Goal: Leave review/rating: Share an evaluation or opinion about a product, service, or content

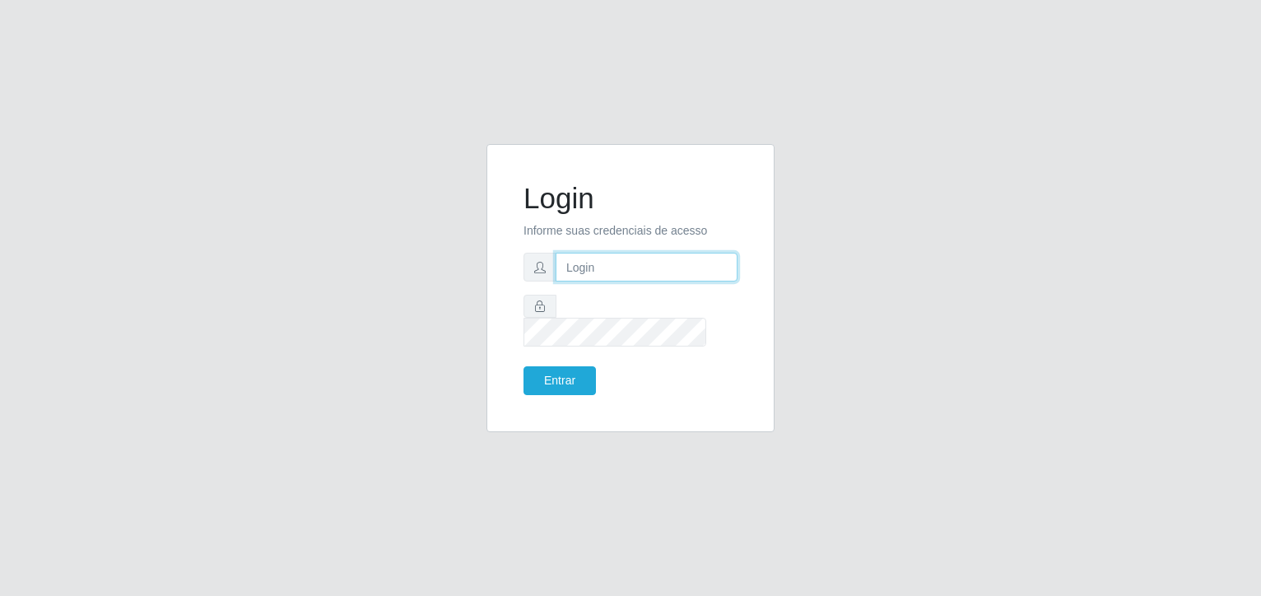
click at [609, 280] on input "text" at bounding box center [647, 267] width 182 height 29
type input "[EMAIL_ADDRESS][DOMAIN_NAME]"
click at [550, 366] on button "Entrar" at bounding box center [559, 380] width 72 height 29
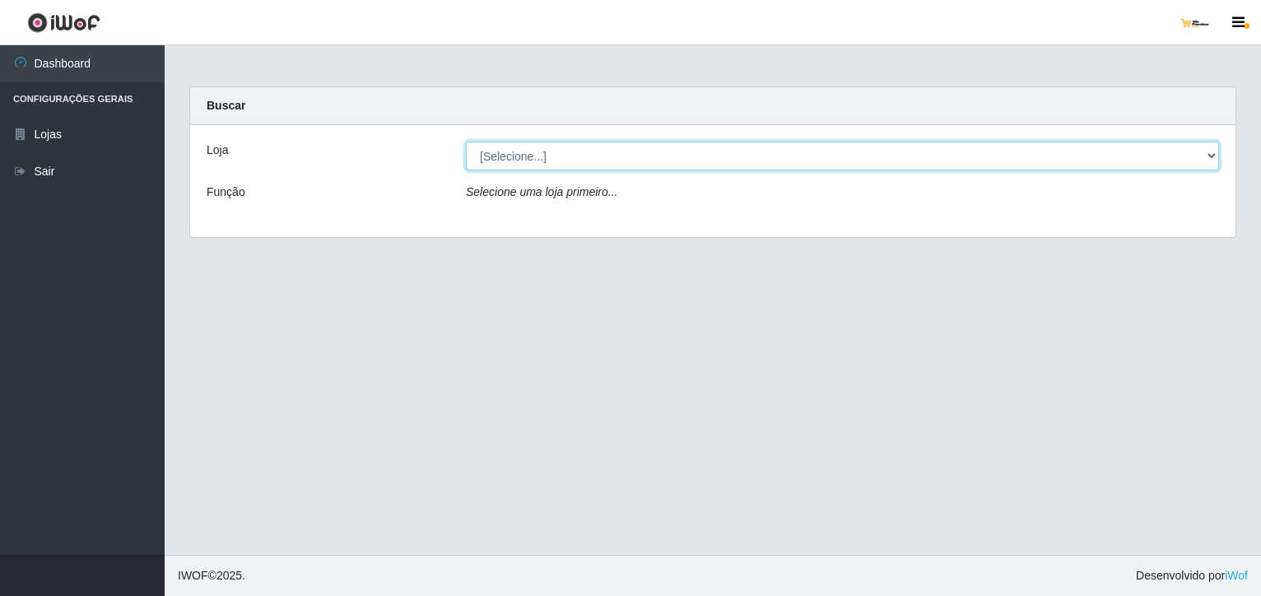
click at [526, 155] on select "[Selecione...] [GEOGRAPHIC_DATA]" at bounding box center [842, 156] width 753 height 29
select select "168"
click at [466, 142] on select "[Selecione...] [GEOGRAPHIC_DATA]" at bounding box center [842, 156] width 753 height 29
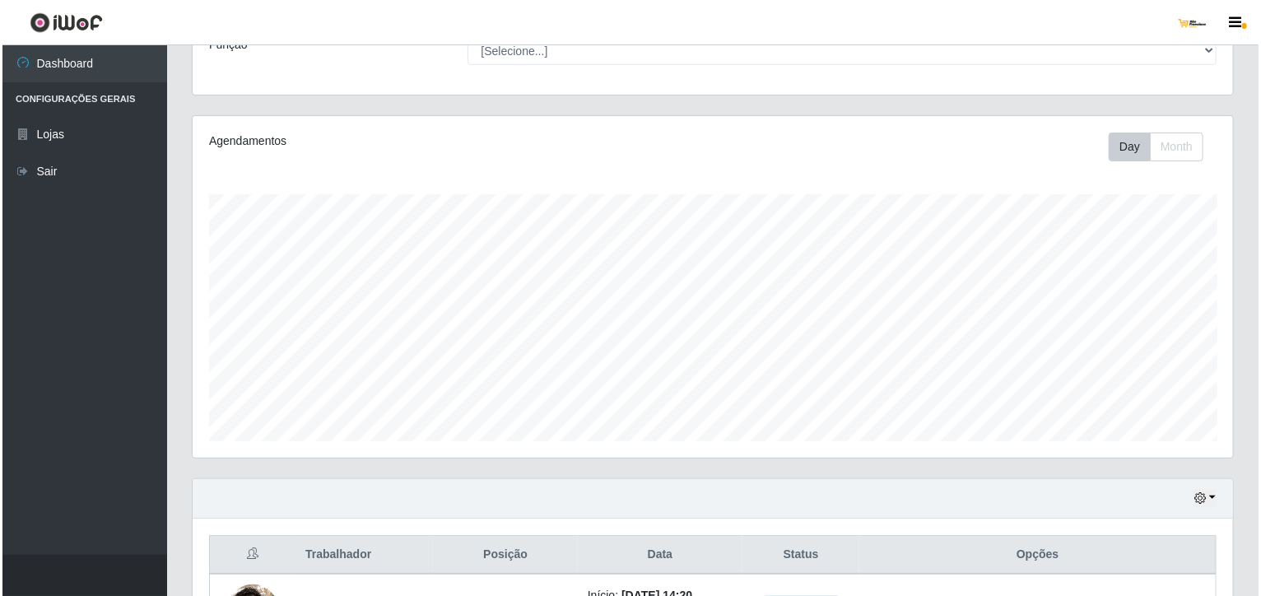
scroll to position [274, 0]
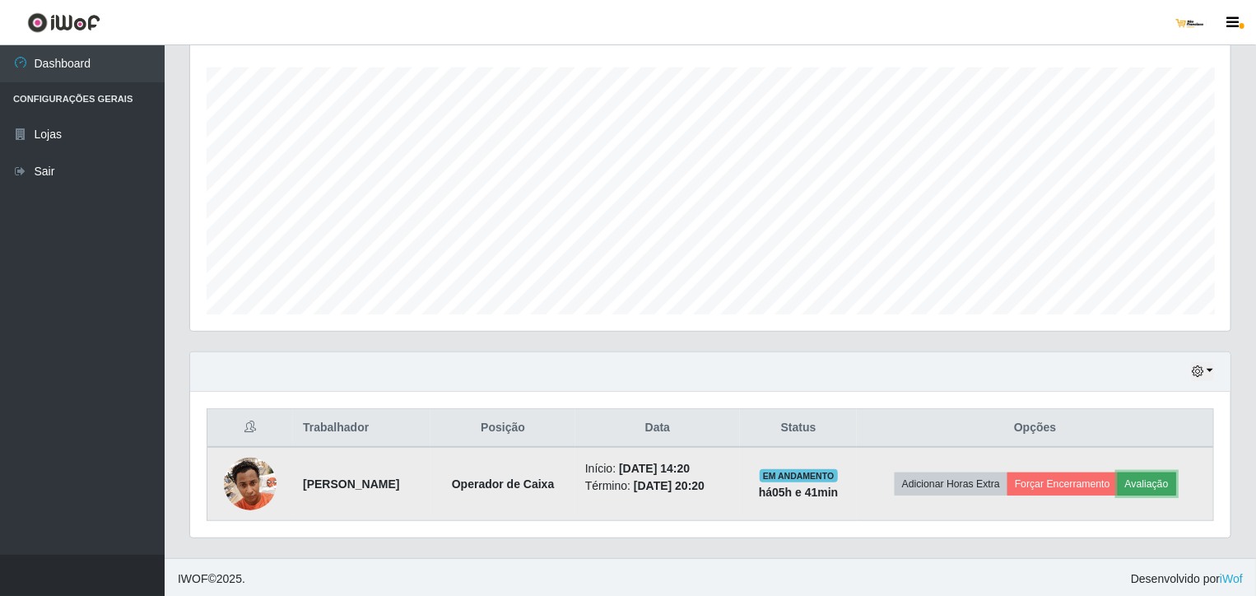
click at [1150, 480] on button "Avaliação" at bounding box center [1147, 483] width 58 height 23
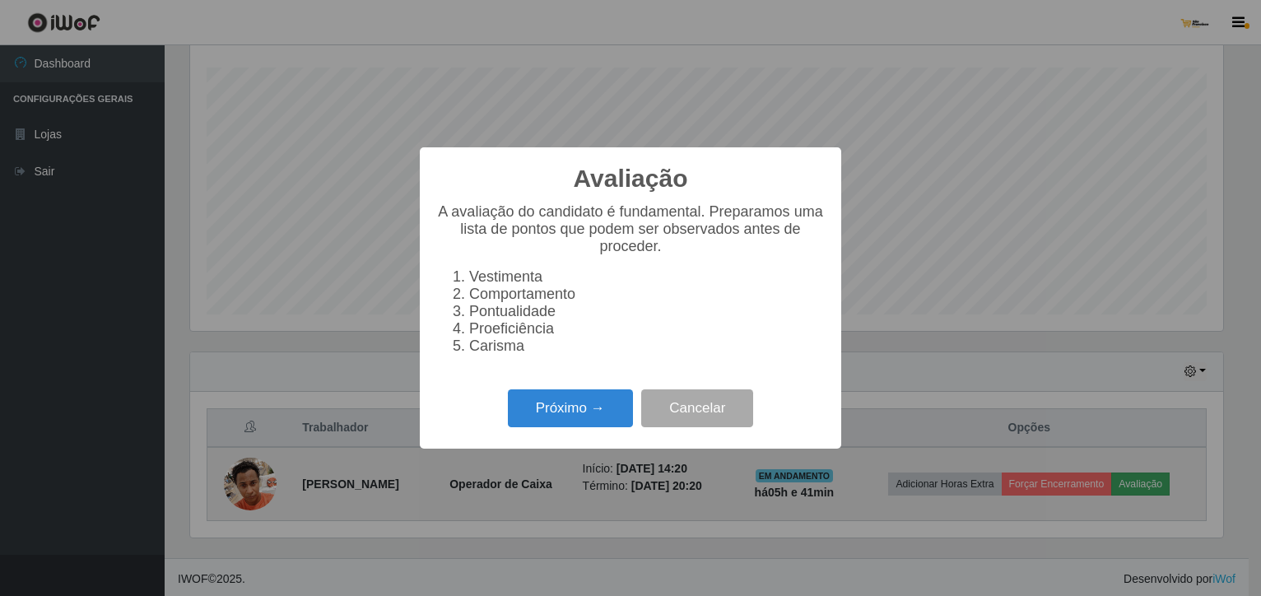
scroll to position [342, 1034]
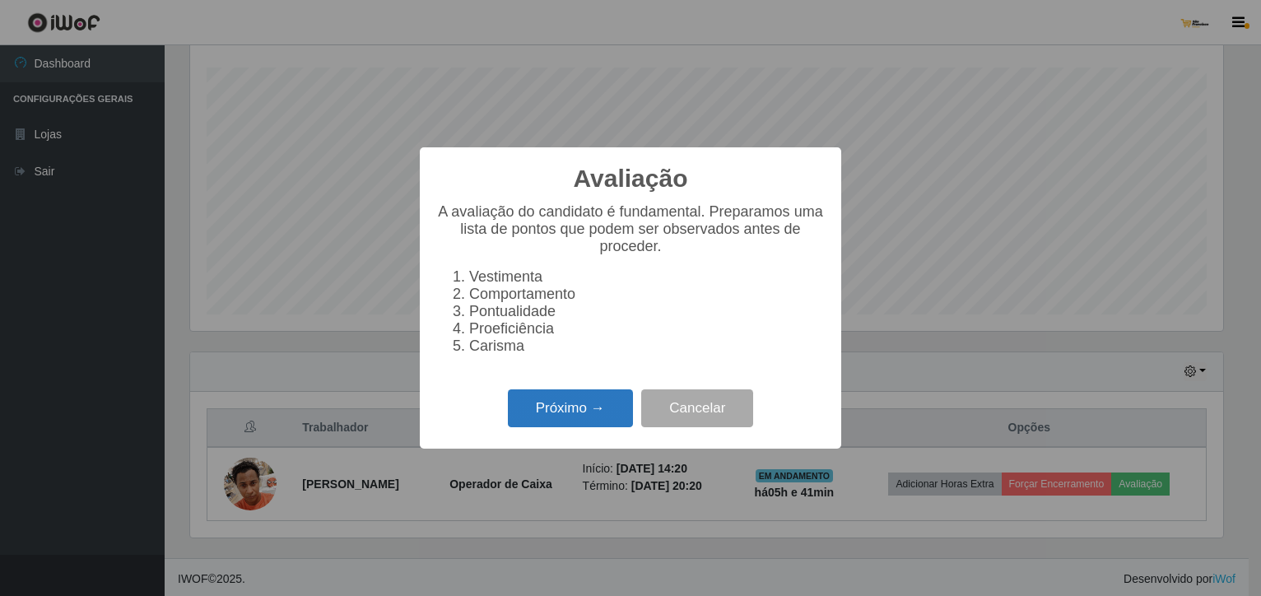
click at [548, 423] on button "Próximo →" at bounding box center [570, 408] width 125 height 39
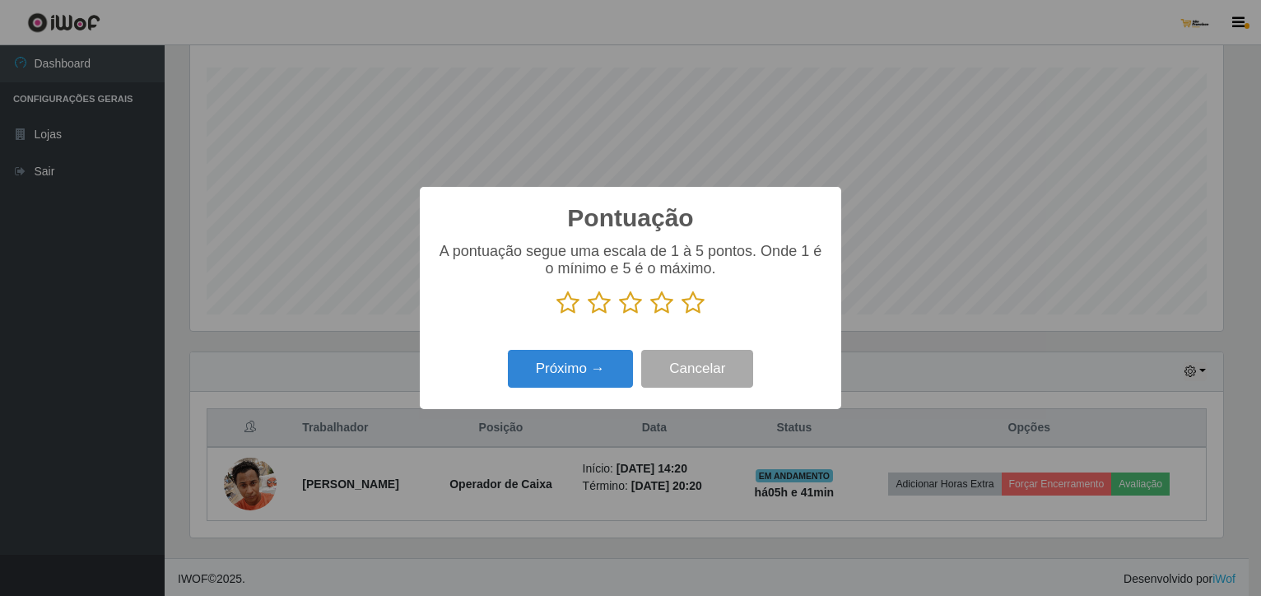
scroll to position [822633, 821941]
click at [602, 302] on icon at bounding box center [599, 303] width 23 height 25
click at [588, 315] on input "radio" at bounding box center [588, 315] width 0 height 0
click at [569, 371] on button "Próximo →" at bounding box center [570, 369] width 125 height 39
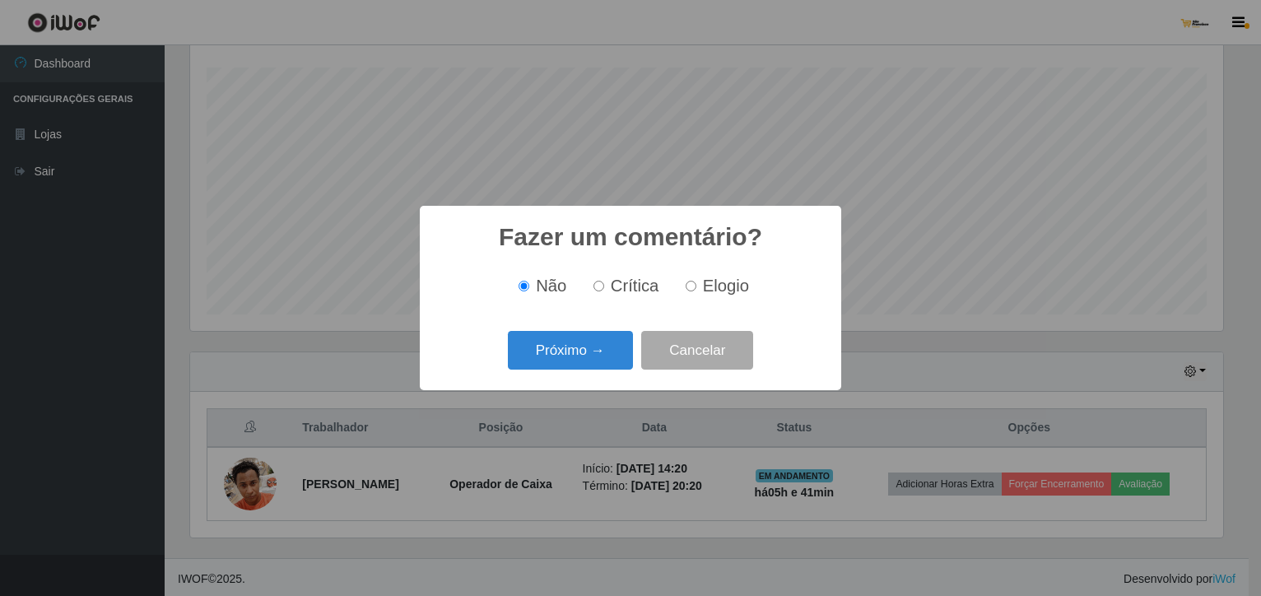
click at [600, 286] on input "Crítica" at bounding box center [598, 286] width 11 height 11
radio input "true"
click at [560, 354] on button "Próximo →" at bounding box center [570, 350] width 125 height 39
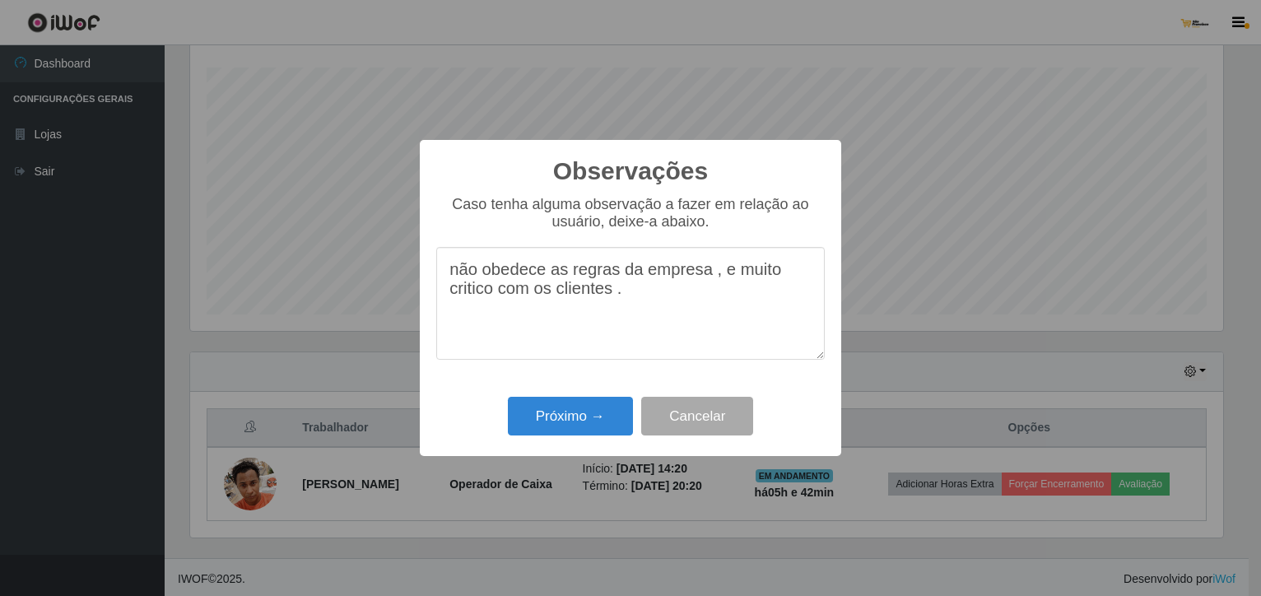
drag, startPoint x: 530, startPoint y: 318, endPoint x: 1267, endPoint y: 644, distance: 806.2
click at [1260, 595] on html "Perfil Alterar Senha Sair Dashboard Configurações Gerais Lojas Sair Carregando.…" at bounding box center [630, 162] width 1261 height 873
type textarea "não obedece as regras da empresa , e muito critico com os clientes ."
click at [579, 423] on button "Próximo →" at bounding box center [570, 416] width 125 height 39
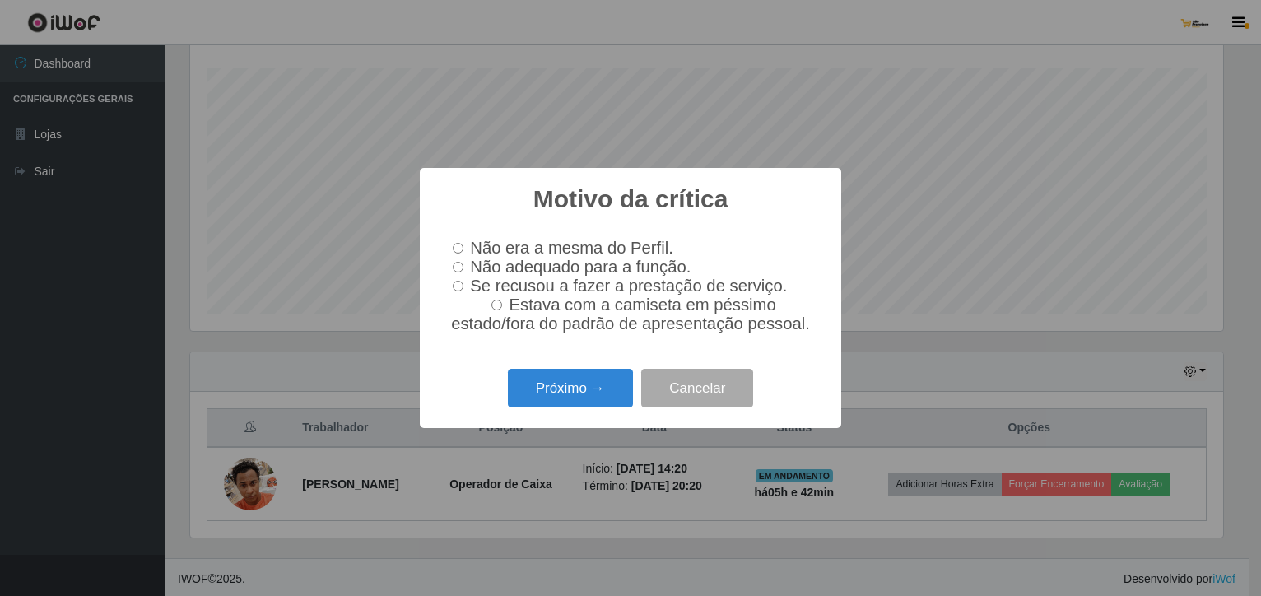
click at [458, 263] on input "Não adequado para a função." at bounding box center [458, 267] width 11 height 11
radio input "true"
click at [585, 401] on button "Próximo →" at bounding box center [570, 388] width 125 height 39
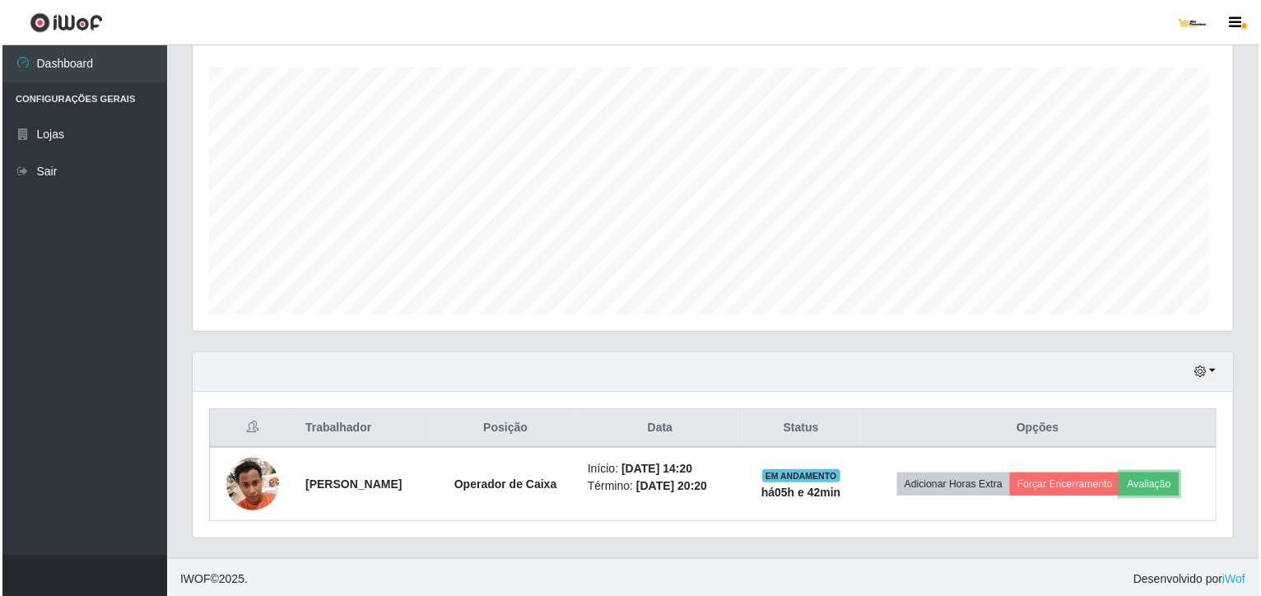
scroll to position [342, 1040]
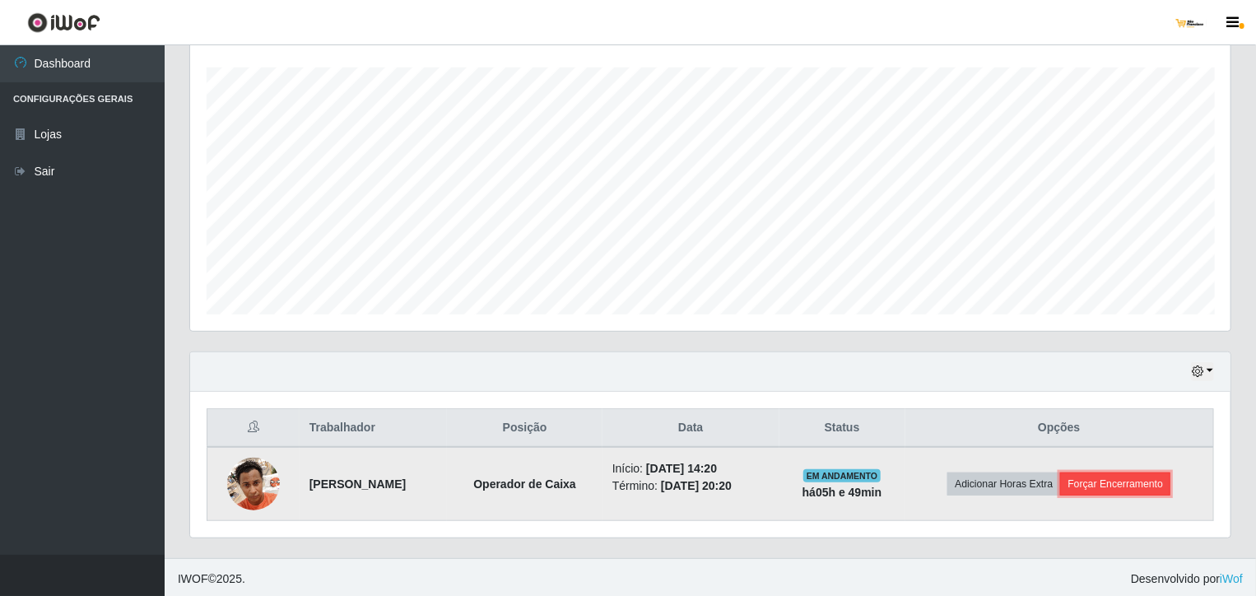
click at [1100, 474] on button "Forçar Encerramento" at bounding box center [1115, 483] width 110 height 23
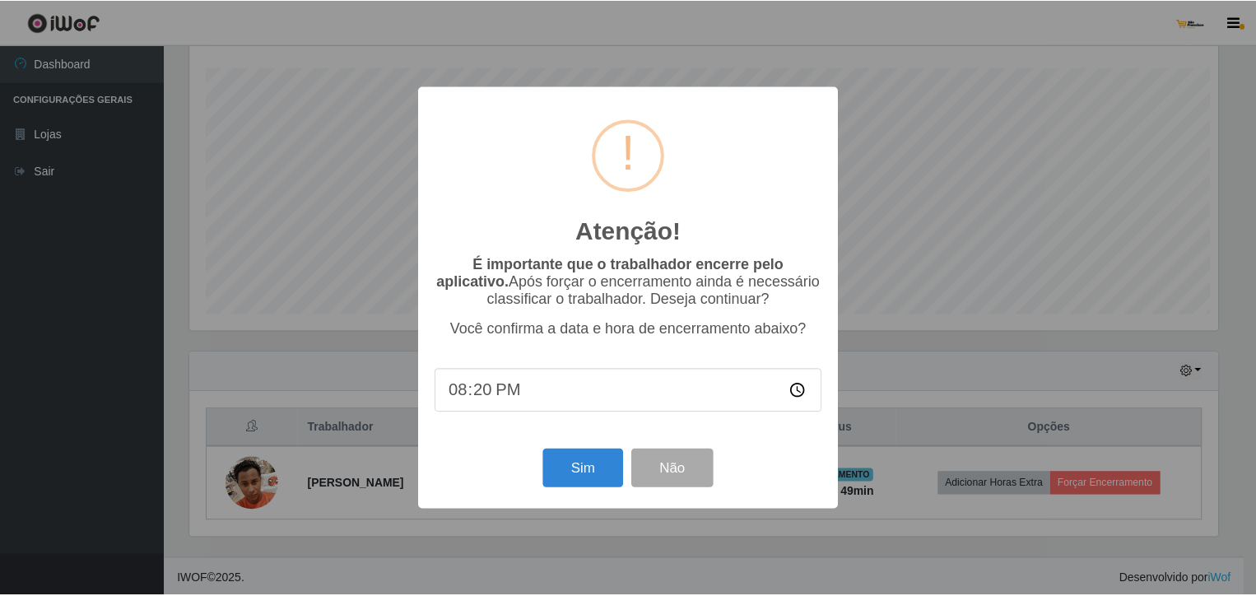
scroll to position [342, 1034]
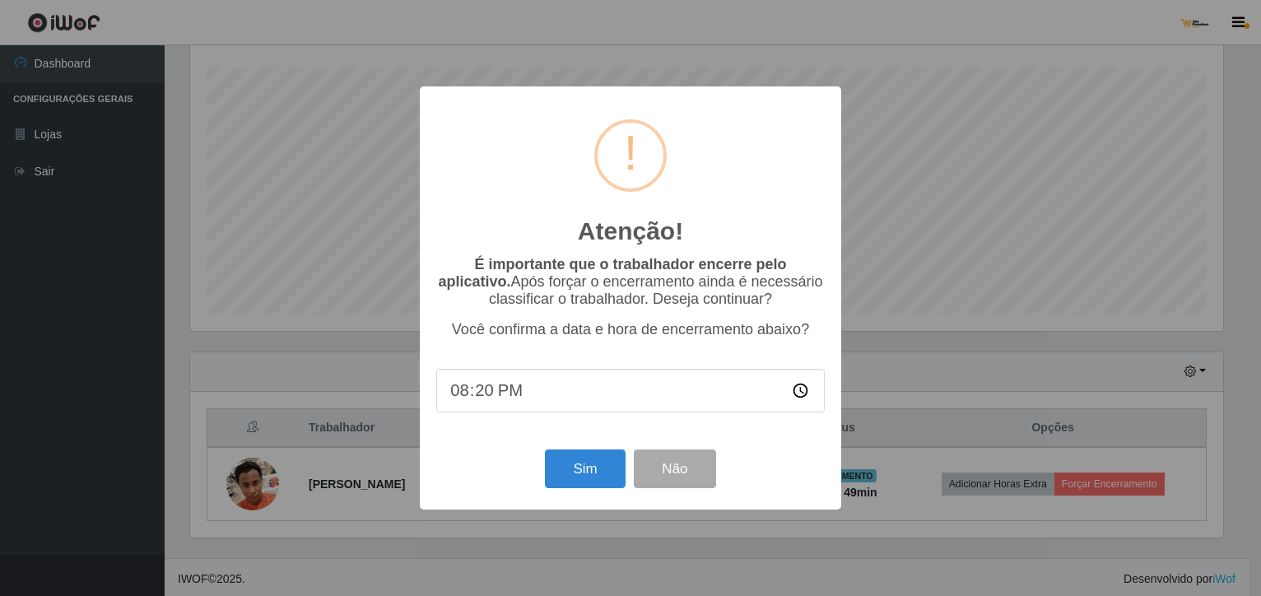
click at [509, 397] on input "20:20" at bounding box center [630, 391] width 388 height 44
click at [479, 392] on input "20:20" at bounding box center [630, 391] width 388 height 44
type input "20:09"
click at [579, 474] on button "Sim" at bounding box center [585, 468] width 80 height 39
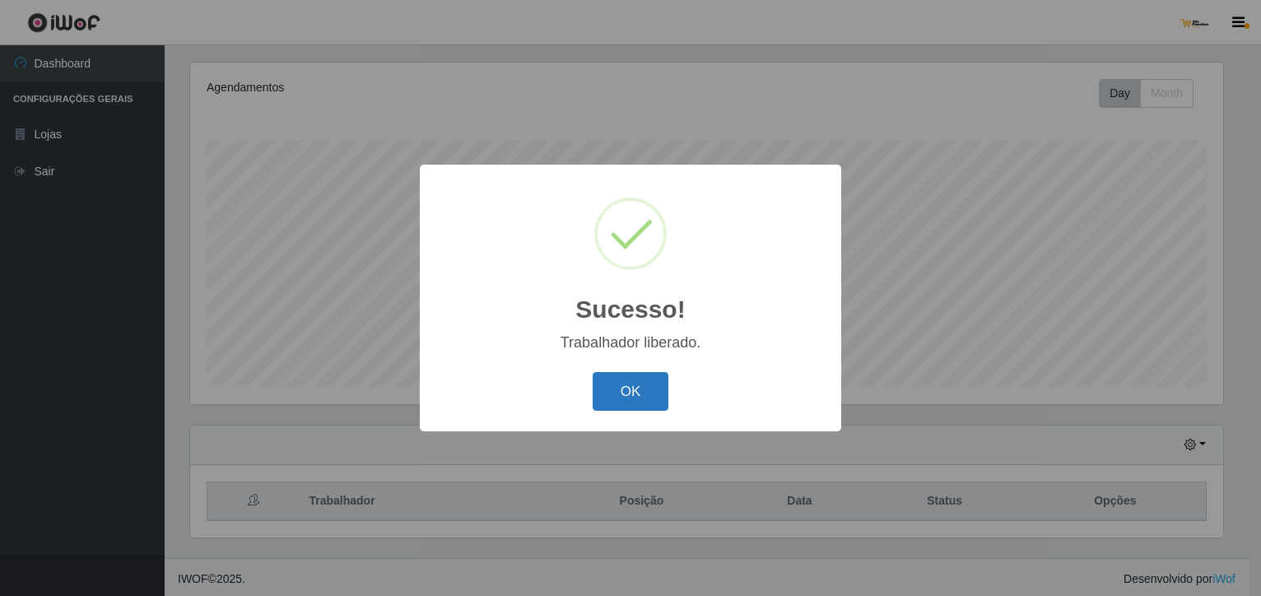
click at [626, 387] on button "OK" at bounding box center [631, 391] width 77 height 39
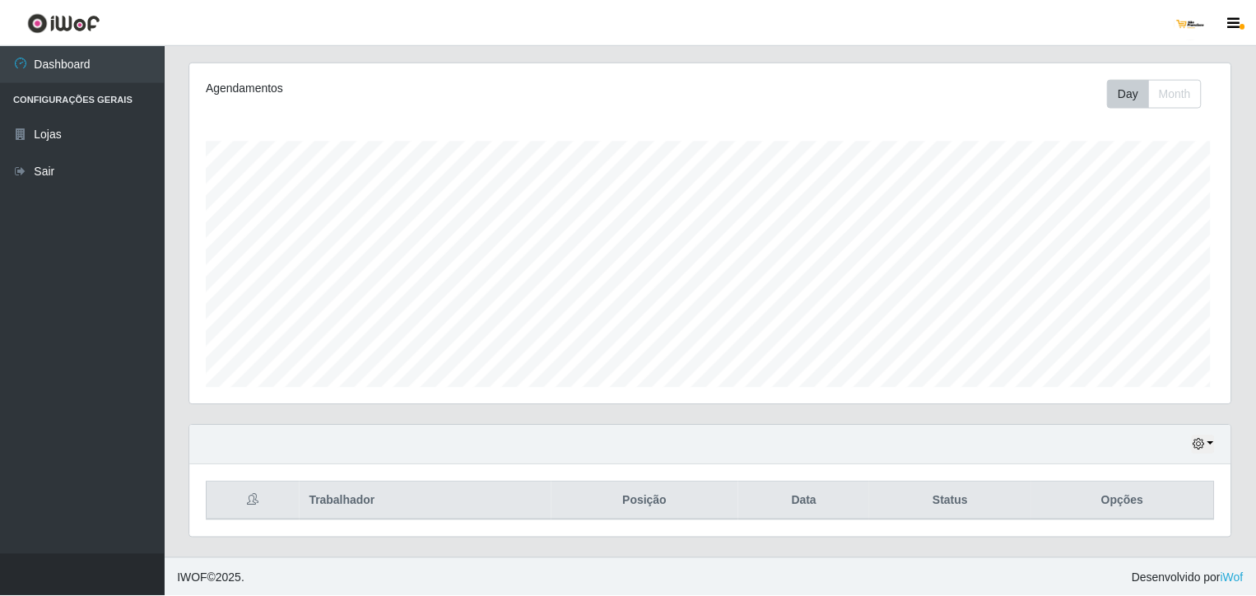
scroll to position [342, 1040]
